Goal: Information Seeking & Learning: Learn about a topic

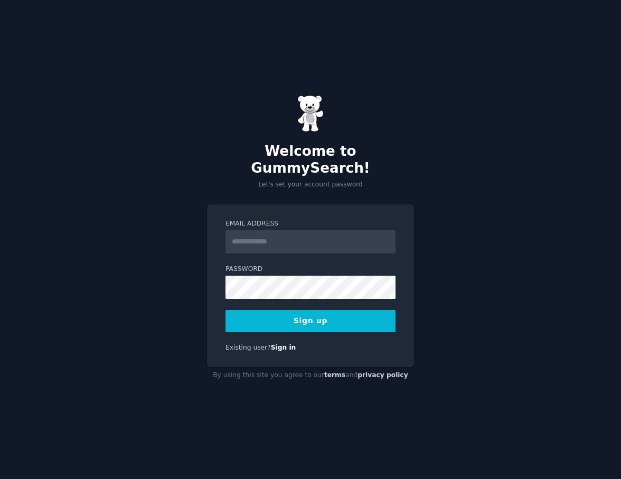
click at [253, 235] on input "Email Address" at bounding box center [311, 241] width 170 height 23
type input "**********"
click at [318, 322] on button "Sign up" at bounding box center [311, 321] width 170 height 22
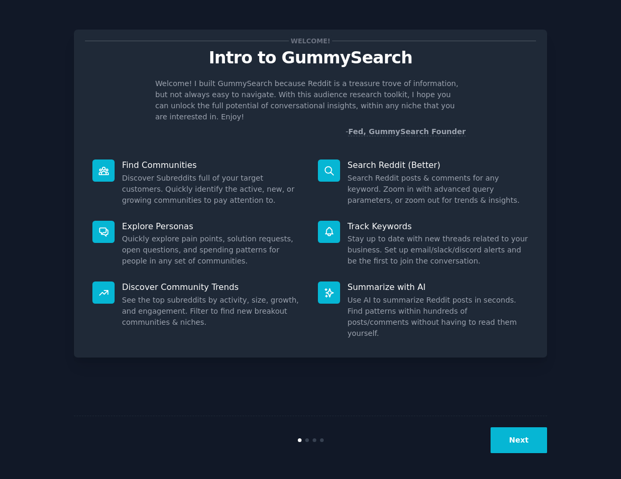
click at [504, 437] on button "Next" at bounding box center [519, 441] width 57 height 26
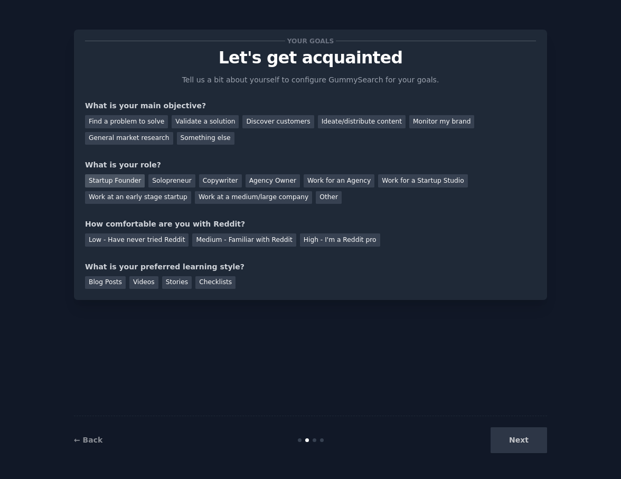
click at [119, 174] on div "Startup Founder" at bounding box center [115, 180] width 60 height 13
click at [171, 243] on div "Low - Have never tried Reddit" at bounding box center [137, 240] width 104 height 13
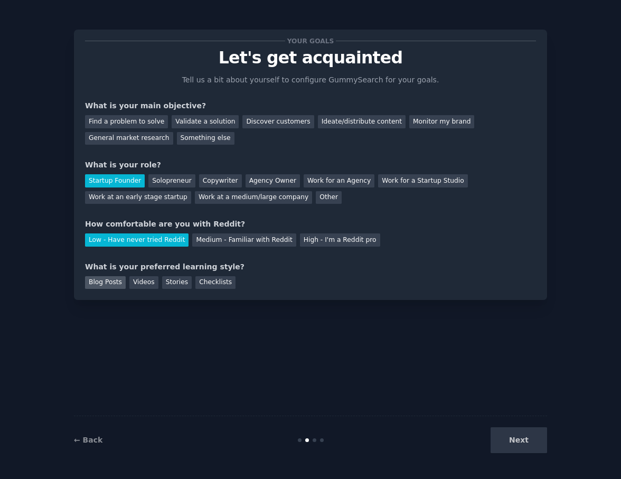
click at [110, 282] on div "Blog Posts" at bounding box center [105, 282] width 41 height 13
click at [227, 285] on div "Checklists" at bounding box center [216, 282] width 40 height 13
click at [108, 287] on div "Blog Posts" at bounding box center [105, 282] width 41 height 13
click at [144, 283] on div "Videos" at bounding box center [143, 282] width 29 height 13
click at [145, 127] on div "Find a problem to solve" at bounding box center [126, 121] width 83 height 13
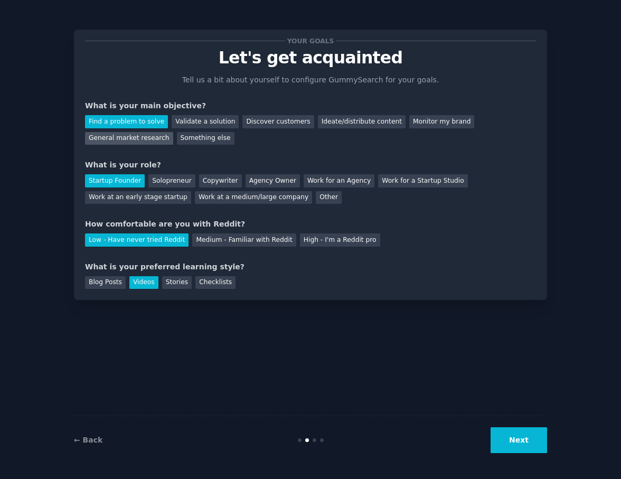
click at [144, 136] on div "General market research" at bounding box center [129, 138] width 88 height 13
click at [144, 127] on div "Find a problem to solve" at bounding box center [126, 121] width 83 height 13
click at [541, 440] on button "Next" at bounding box center [519, 441] width 57 height 26
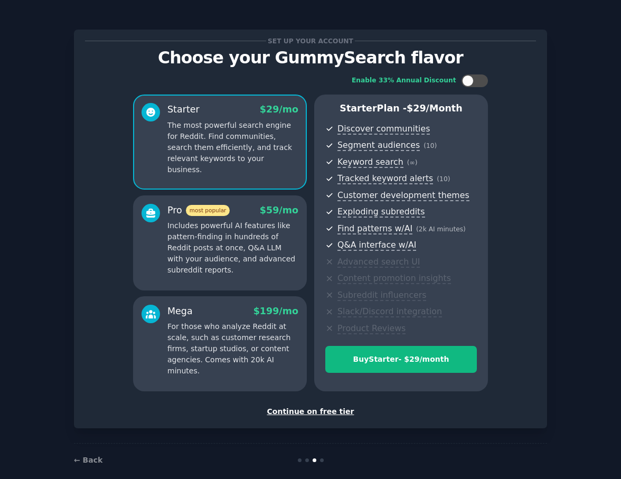
click at [328, 412] on div "Continue on free tier" at bounding box center [310, 411] width 451 height 11
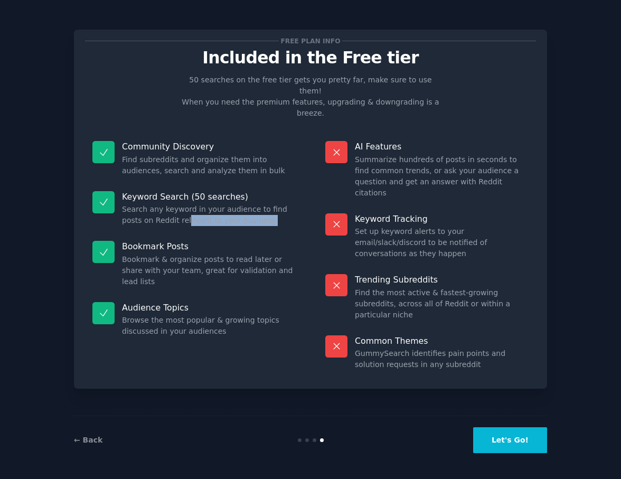
drag, startPoint x: 173, startPoint y: 196, endPoint x: 245, endPoint y: 211, distance: 73.1
click at [245, 211] on dl "Community Discovery Find subreddits and organize them into audiences, search an…" at bounding box center [194, 256] width 218 height 244
click at [510, 434] on button "Let's Go!" at bounding box center [511, 441] width 74 height 26
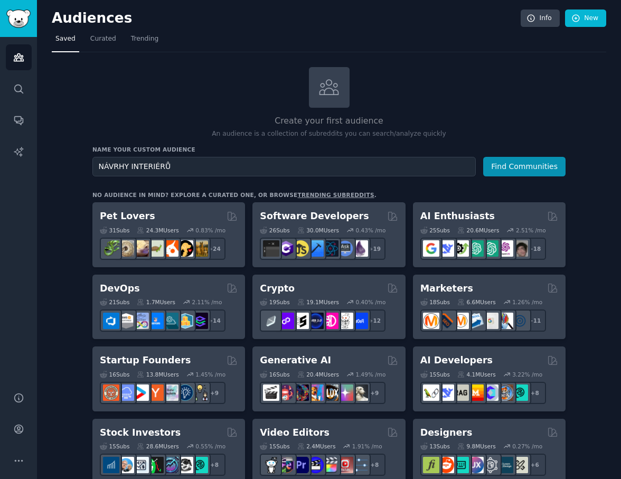
drag, startPoint x: 219, startPoint y: 166, endPoint x: 91, endPoint y: 164, distance: 127.4
click at [92, 164] on input "NÁVRHY INTERIÉRŮ" at bounding box center [284, 167] width 384 height 20
type input "INTERIOR DESIGN CUSTOMERS"
click at [497, 167] on button "Find Communities" at bounding box center [525, 167] width 82 height 20
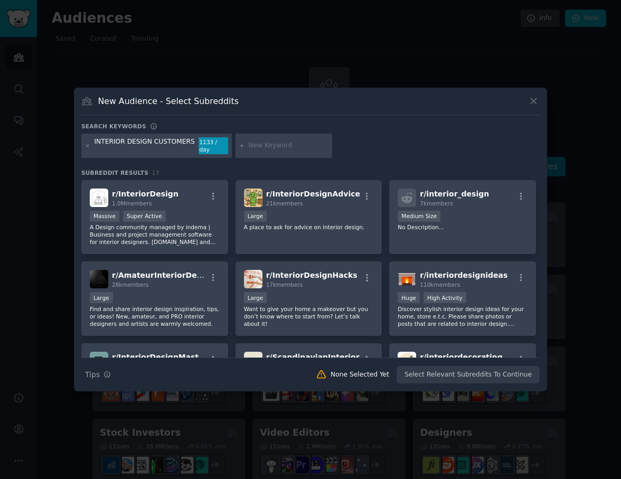
click at [534, 104] on icon at bounding box center [533, 101] width 11 height 11
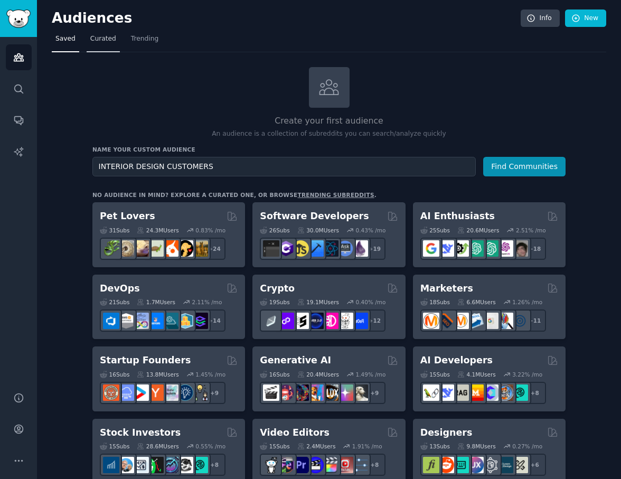
click at [104, 41] on span "Curated" at bounding box center [103, 39] width 26 height 10
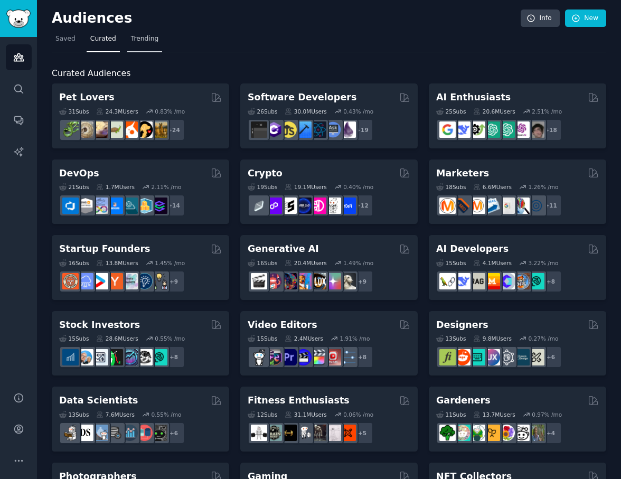
click at [132, 39] on span "Trending" at bounding box center [144, 39] width 27 height 10
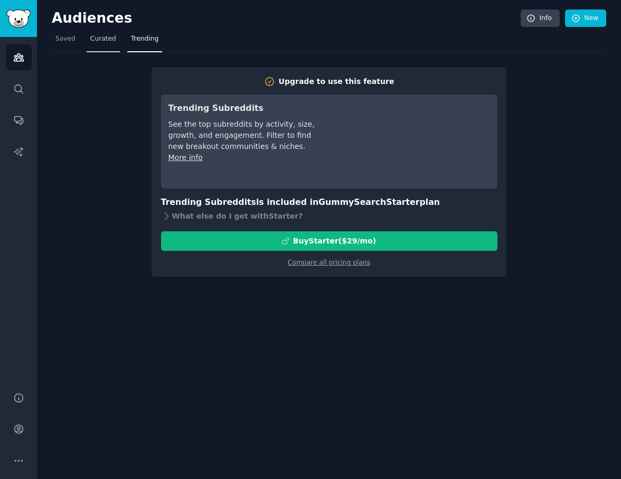
click at [90, 40] on span "Curated" at bounding box center [103, 39] width 26 height 10
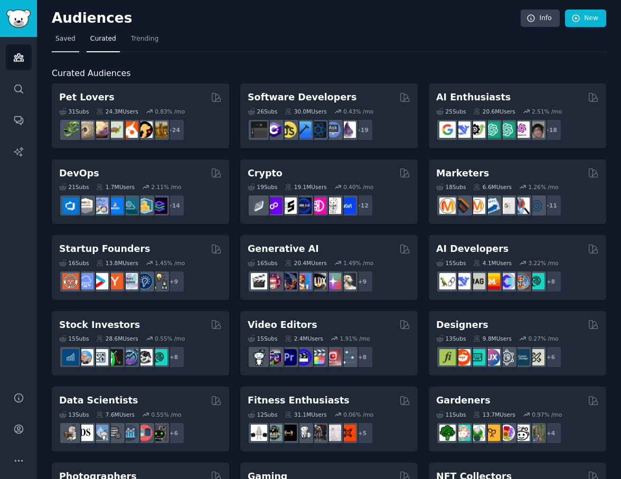
click at [58, 39] on span "Saved" at bounding box center [65, 39] width 20 height 10
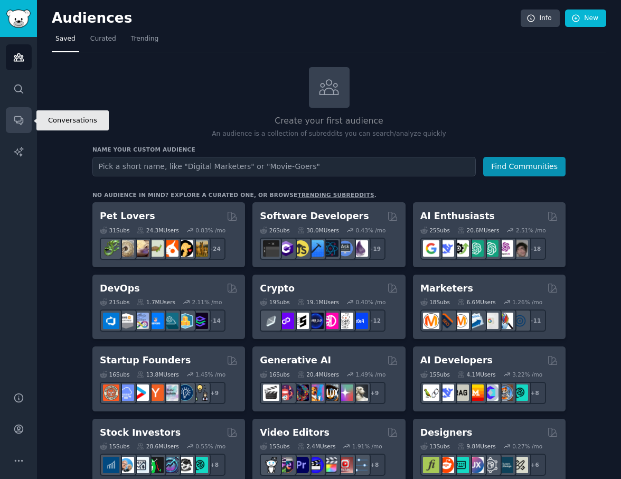
click at [17, 118] on icon "Sidebar" at bounding box center [18, 120] width 11 height 11
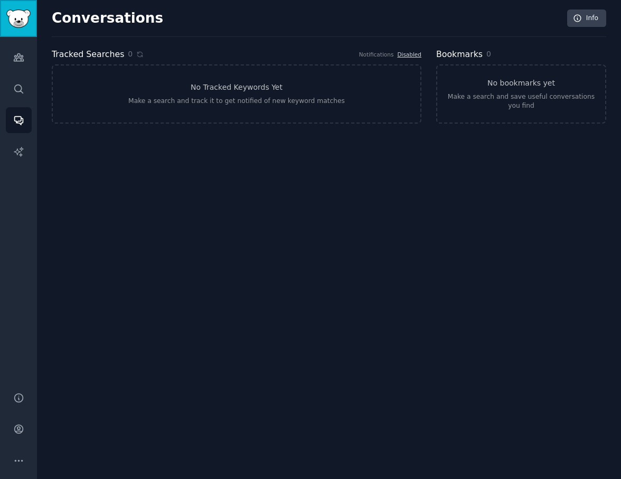
click at [12, 17] on img "Sidebar" at bounding box center [18, 19] width 24 height 18
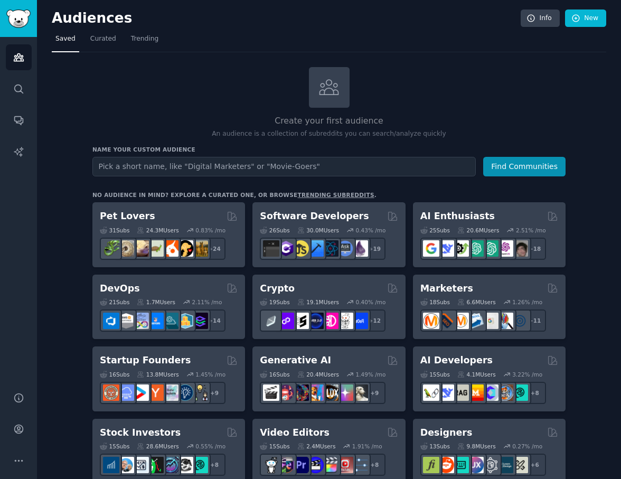
click at [215, 173] on input "text" at bounding box center [284, 167] width 384 height 20
type input "HOME"
click at [484, 157] on button "Find Communities" at bounding box center [525, 167] width 82 height 20
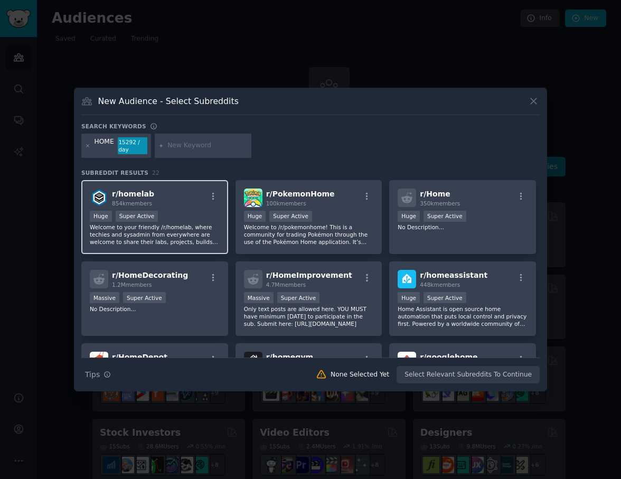
click at [192, 206] on div "r/ homelab 854k members" at bounding box center [155, 198] width 130 height 18
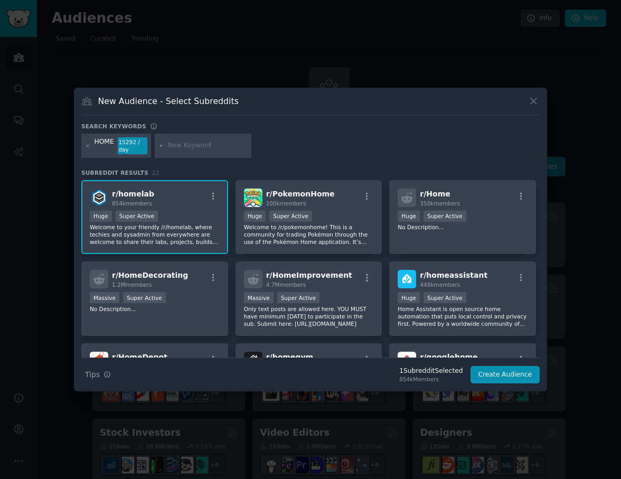
click at [165, 107] on div "New Audience - Select Subreddits" at bounding box center [310, 105] width 459 height 20
click at [174, 147] on input "text" at bounding box center [208, 146] width 80 height 10
type input "INTERIOR DESIGN"
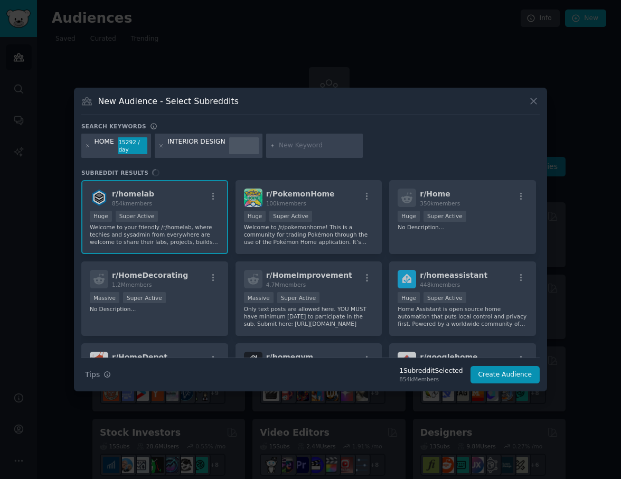
click at [197, 142] on div "INTERIOR DESIGN" at bounding box center [197, 145] width 58 height 17
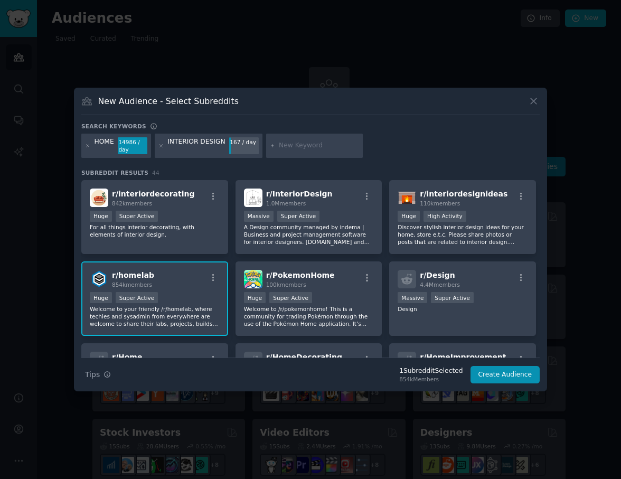
click at [199, 144] on div "INTERIOR DESIGN" at bounding box center [197, 145] width 58 height 17
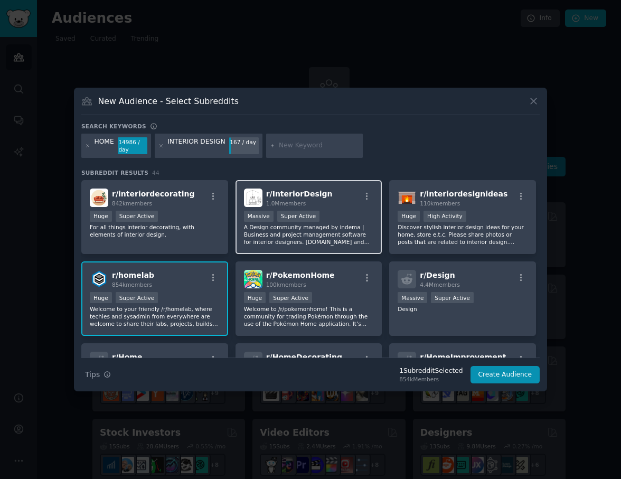
click at [351, 218] on div ">= 95th percentile for submissions / day Massive Super Active" at bounding box center [309, 217] width 130 height 13
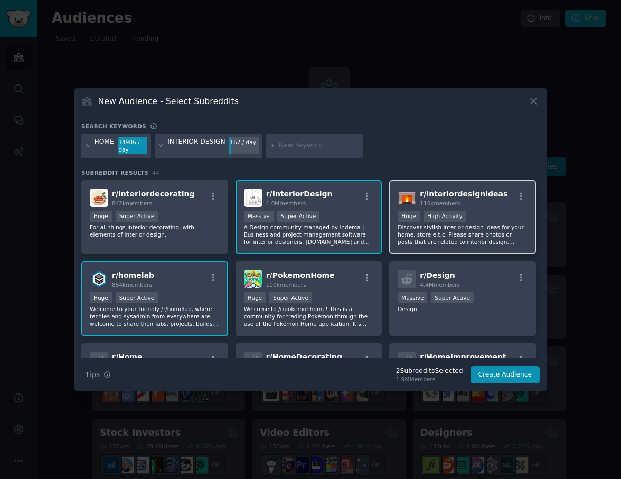
click at [495, 214] on div "Huge High Activity" at bounding box center [463, 217] width 130 height 13
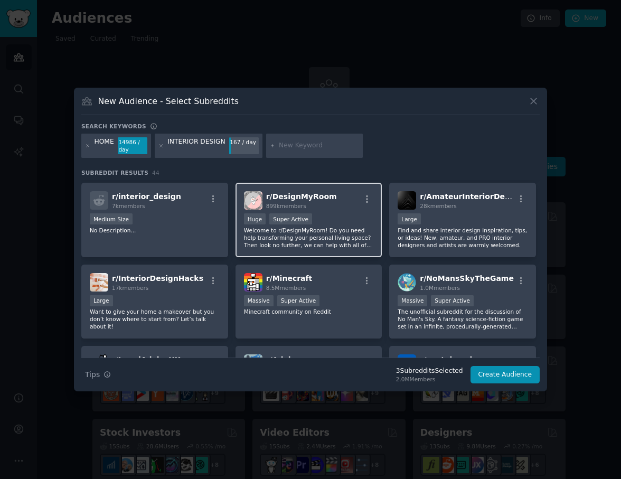
scroll to position [423, 0]
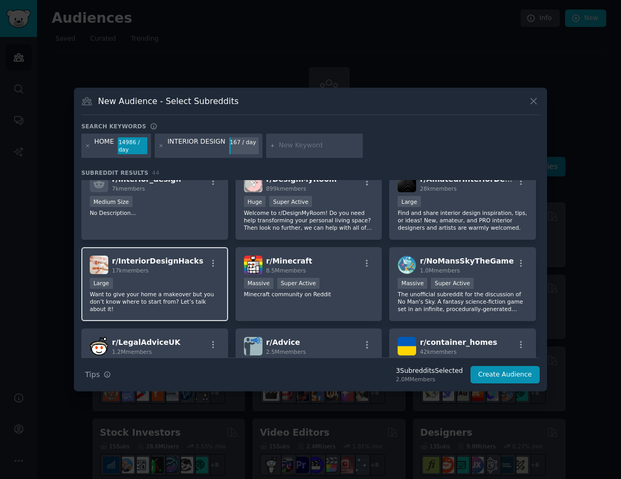
click at [128, 274] on span "17k members" at bounding box center [130, 270] width 36 height 6
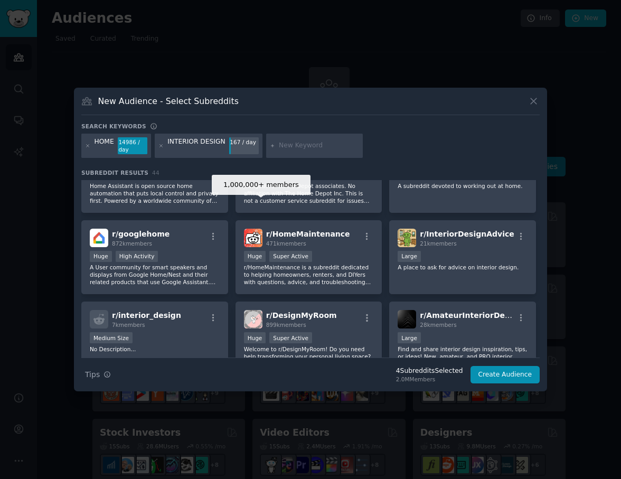
scroll to position [0, 0]
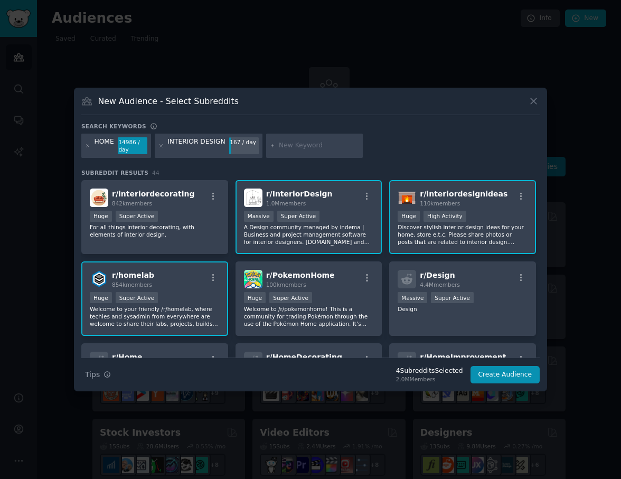
click at [284, 142] on input "text" at bounding box center [319, 146] width 80 height 10
type input "HOME ORGANIZATION"
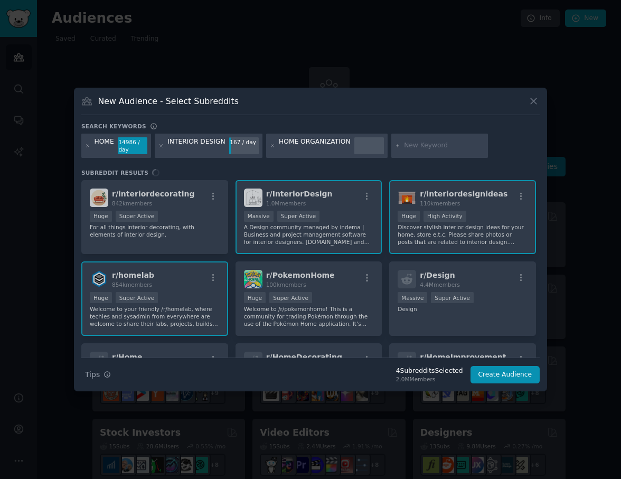
click at [304, 146] on div "HOME ORGANIZATION" at bounding box center [315, 145] width 72 height 17
click at [333, 139] on div "HOME ORGANIZATION" at bounding box center [315, 145] width 72 height 17
click at [359, 141] on div at bounding box center [370, 145] width 30 height 17
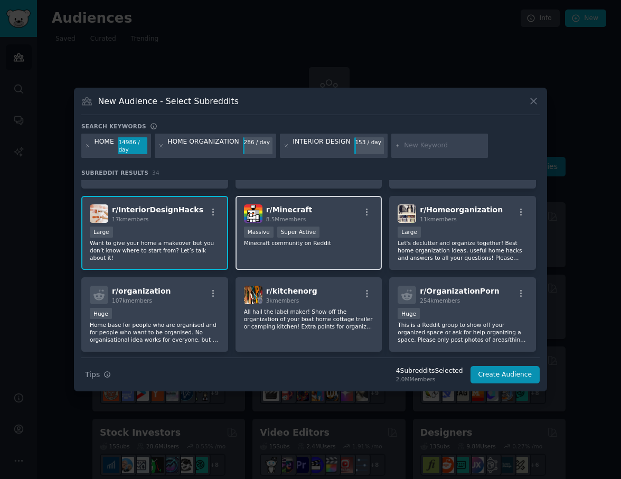
scroll to position [474, 0]
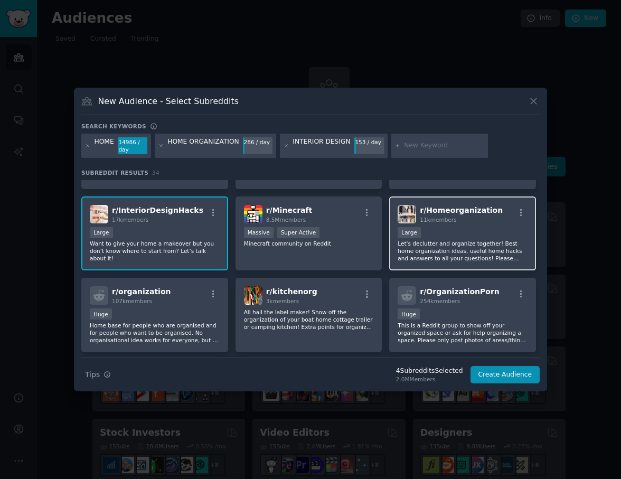
click at [488, 243] on p "Let's declutter and organize together! Best home organization ideas, useful hom…" at bounding box center [463, 251] width 130 height 22
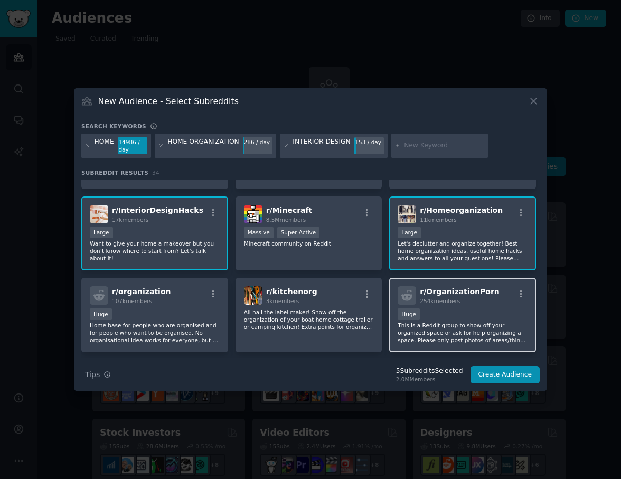
click at [451, 305] on div "r/ OrganizationPorn 254k members Huge This is a Reddit group to show off your o…" at bounding box center [462, 315] width 147 height 75
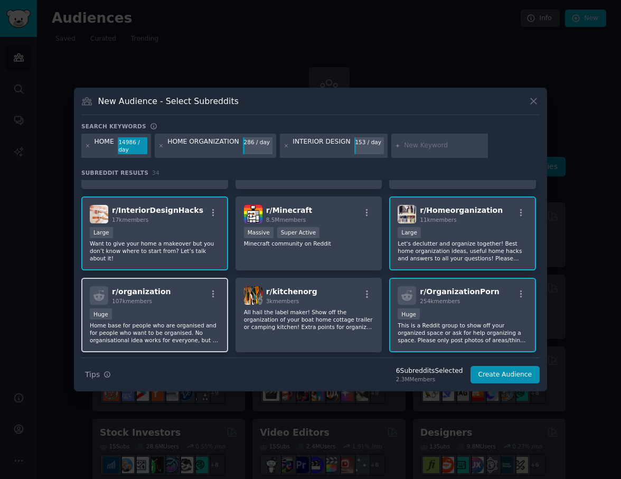
click at [176, 290] on div "r/ organization 107k members" at bounding box center [155, 295] width 130 height 18
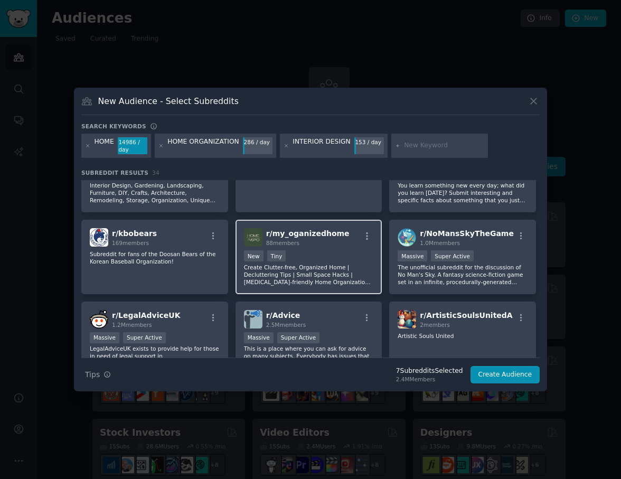
scroll to position [699, 0]
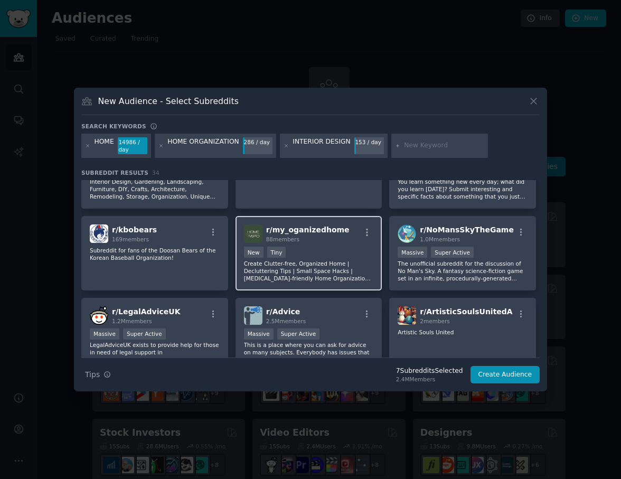
click at [273, 276] on p "Create Clutter-free, Organized Home | Decluttering Tips | Small Space Hacks | […" at bounding box center [309, 271] width 130 height 22
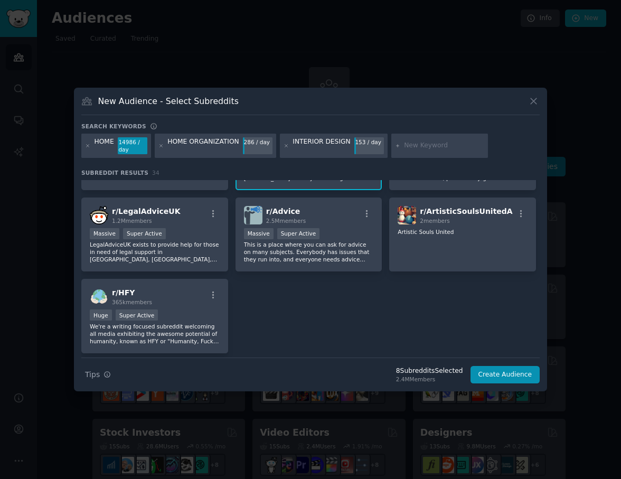
scroll to position [800, 0]
click at [500, 376] on button "Create Audience" at bounding box center [506, 375] width 70 height 18
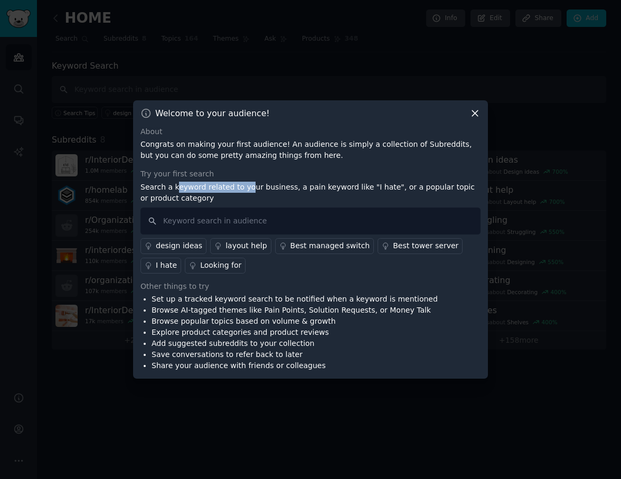
drag, startPoint x: 179, startPoint y: 185, endPoint x: 246, endPoint y: 185, distance: 67.1
click at [246, 185] on p "Search a keyword related to your business, a pain keyword like "I hate", or a p…" at bounding box center [311, 193] width 340 height 22
click at [207, 224] on input "text" at bounding box center [311, 221] width 340 height 27
click at [164, 263] on div "I hate" at bounding box center [166, 265] width 21 height 11
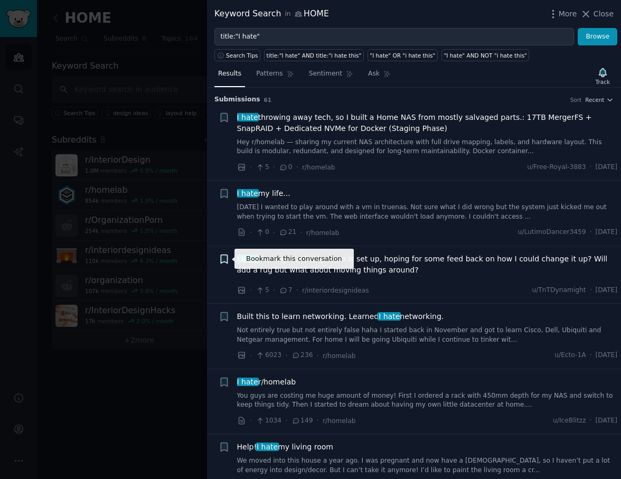
click at [224, 261] on icon "button" at bounding box center [224, 259] width 6 height 8
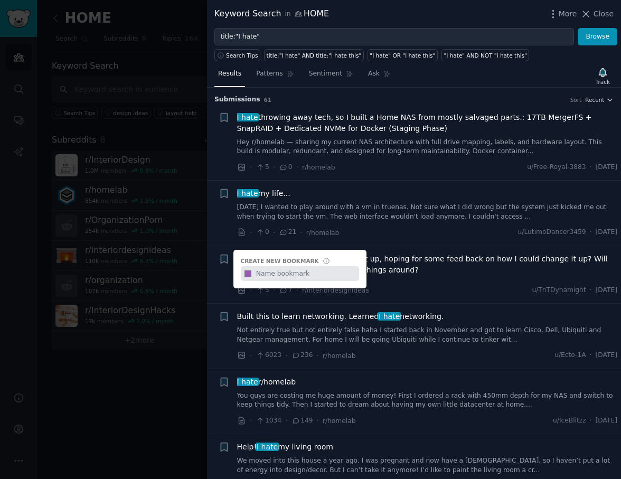
click at [448, 265] on span "I hate the way our living room is set up, hoping for some feed back on how I co…" at bounding box center [427, 265] width 381 height 22
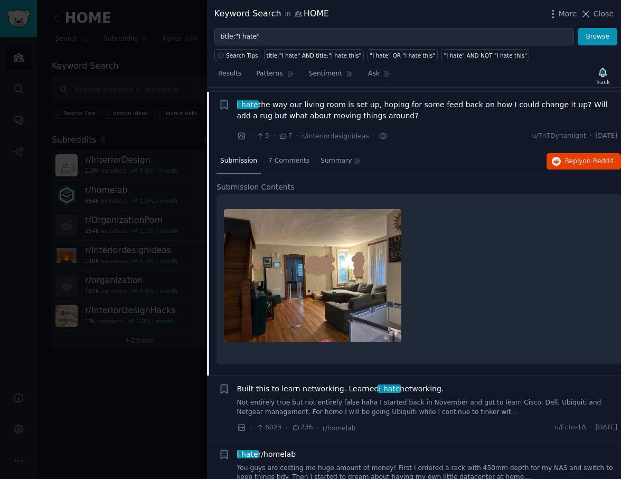
scroll to position [159, 0]
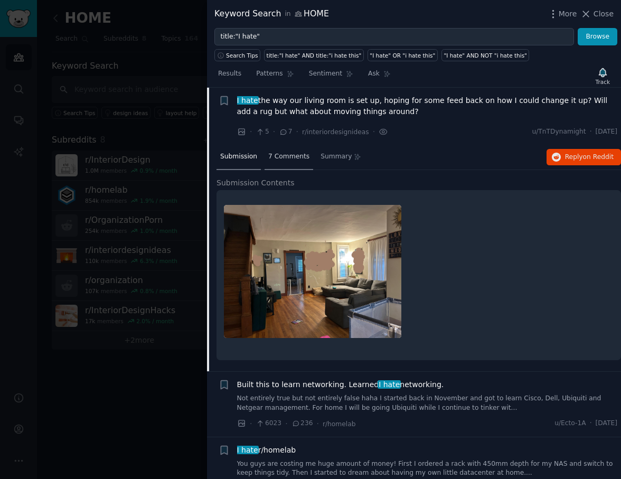
click at [283, 161] on div "7 Comments" at bounding box center [289, 157] width 49 height 25
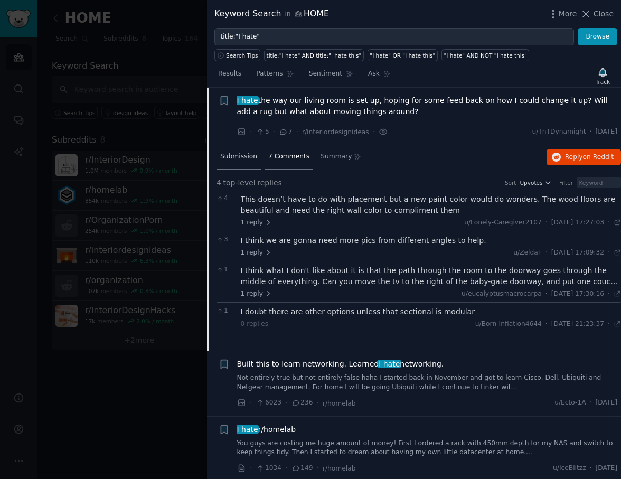
click at [234, 157] on span "Submission" at bounding box center [238, 157] width 37 height 10
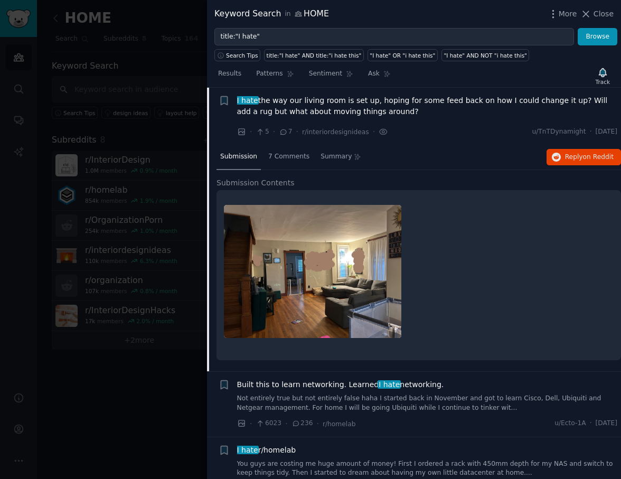
click at [316, 275] on img at bounding box center [313, 271] width 178 height 133
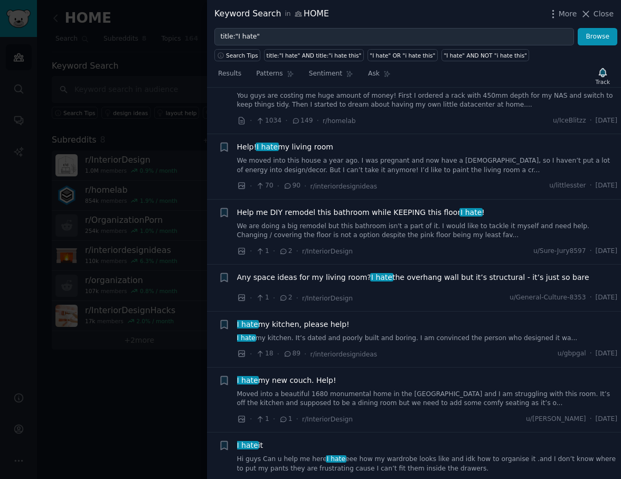
scroll to position [615, 0]
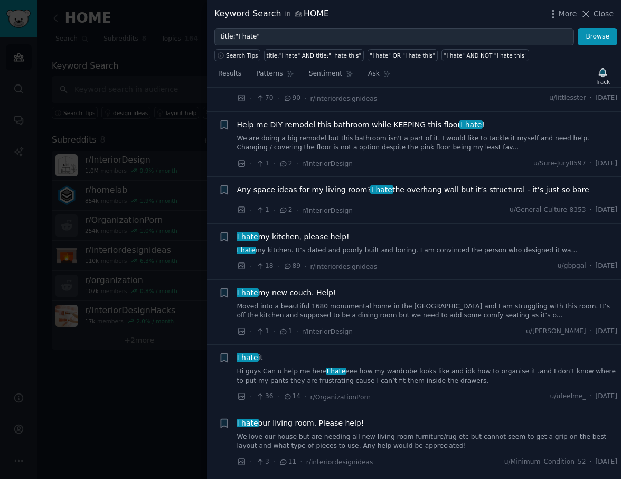
click at [293, 249] on link "I hate my kitchen. It’s dated and poorly built and boring. I am convinced the p…" at bounding box center [427, 251] width 381 height 10
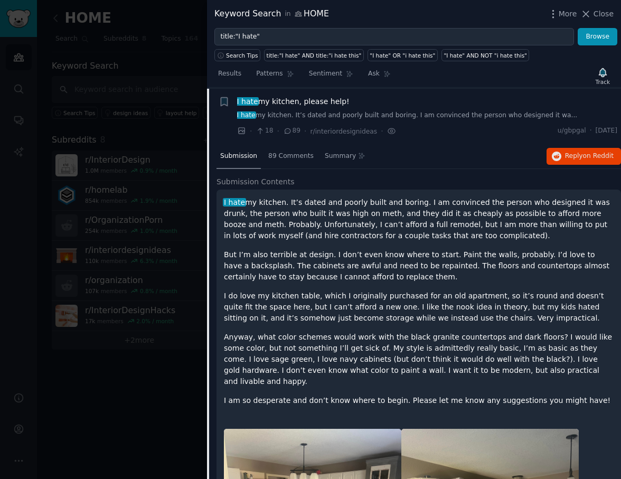
scroll to position [524, 0]
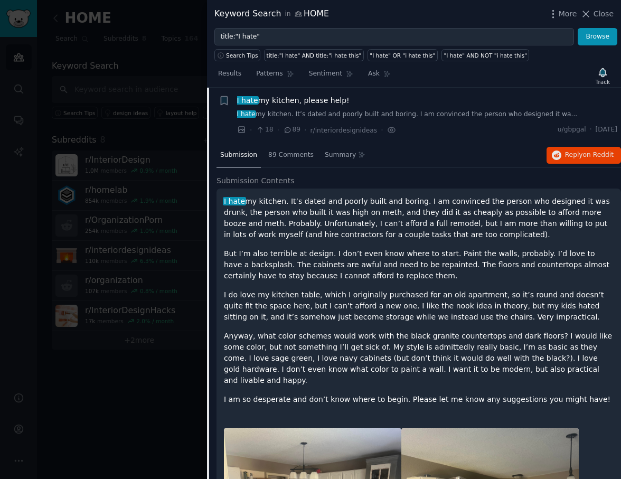
click at [544, 115] on link "I hate my kitchen. It’s dated and poorly built and boring. I am convinced the p…" at bounding box center [427, 115] width 381 height 10
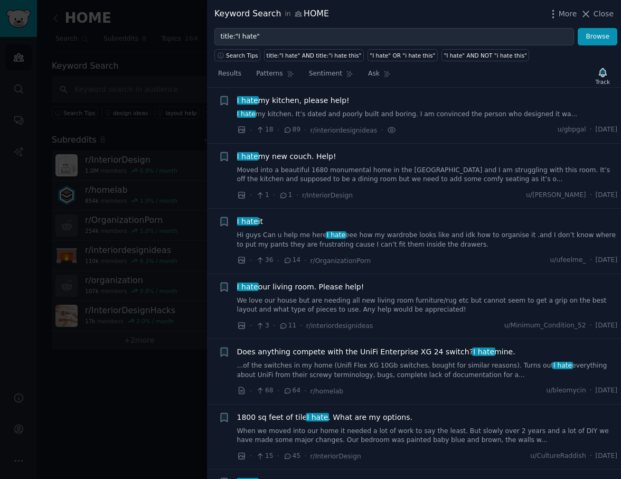
click at [528, 117] on link "I hate my kitchen. It’s dated and poorly built and boring. I am convinced the p…" at bounding box center [427, 115] width 381 height 10
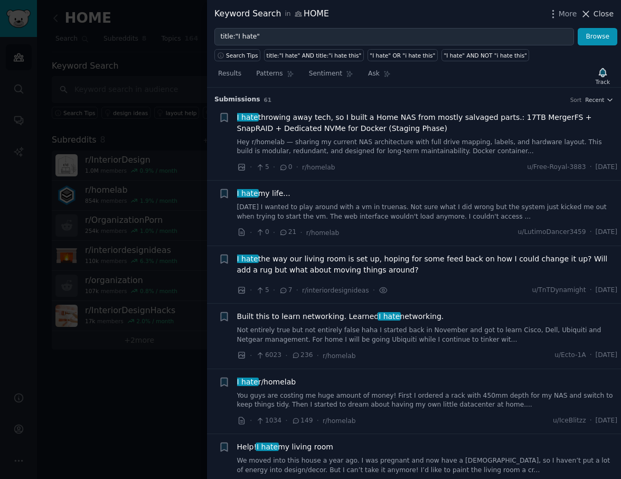
click at [592, 12] on icon at bounding box center [586, 13] width 11 height 11
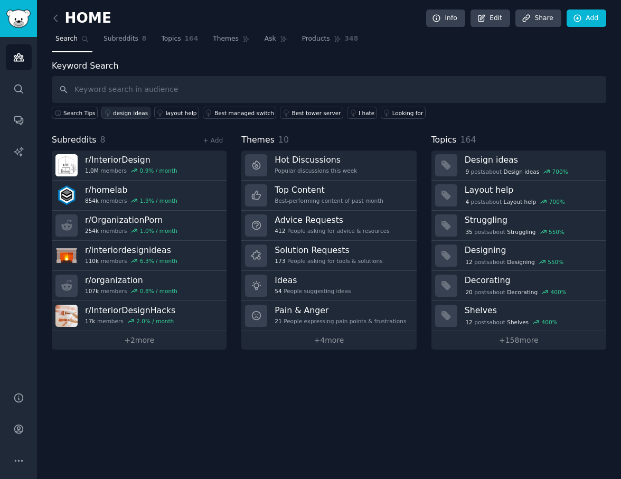
click at [118, 116] on div "design ideas" at bounding box center [130, 112] width 35 height 7
